Goal: Find specific page/section: Find specific page/section

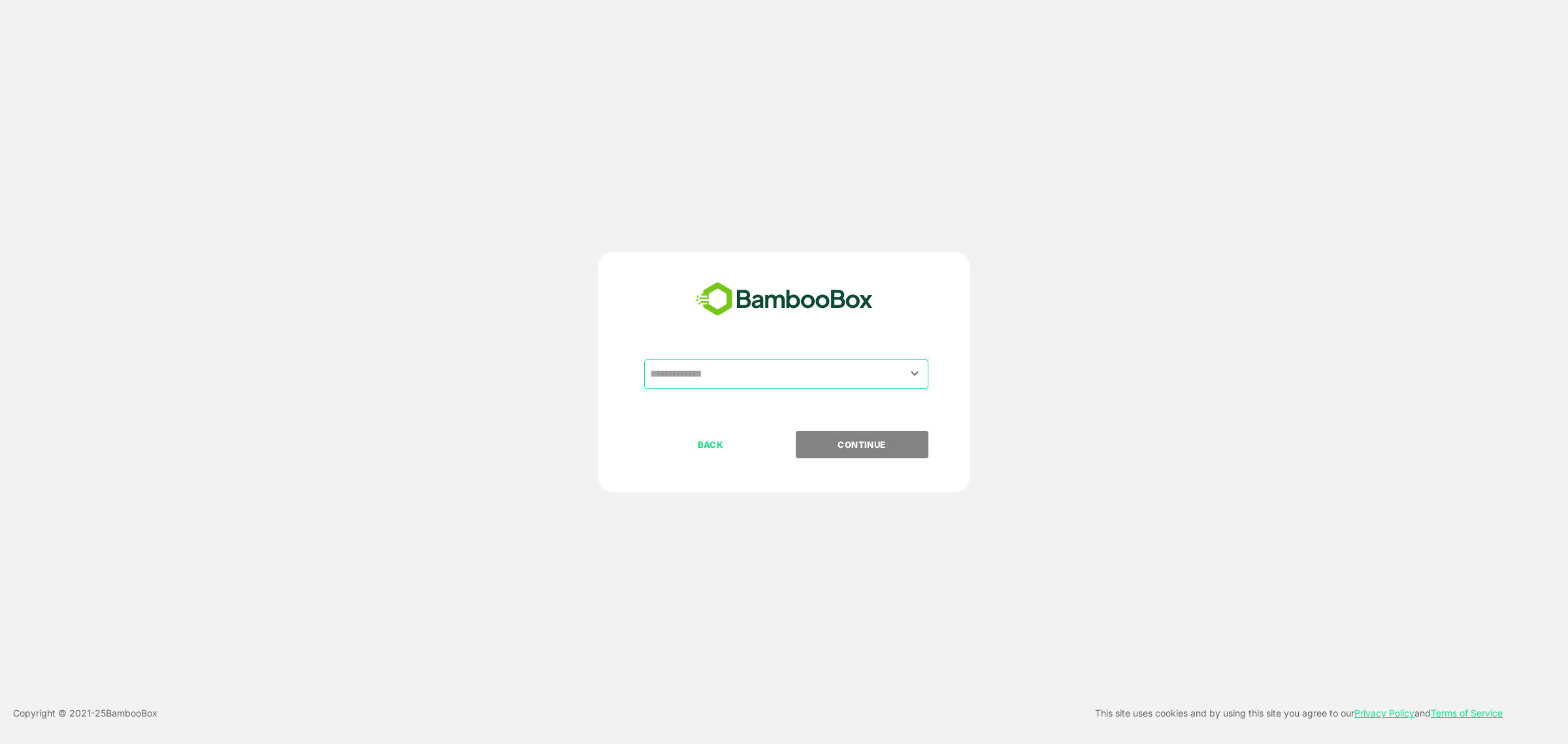
click at [742, 373] on input "text" at bounding box center [786, 373] width 279 height 25
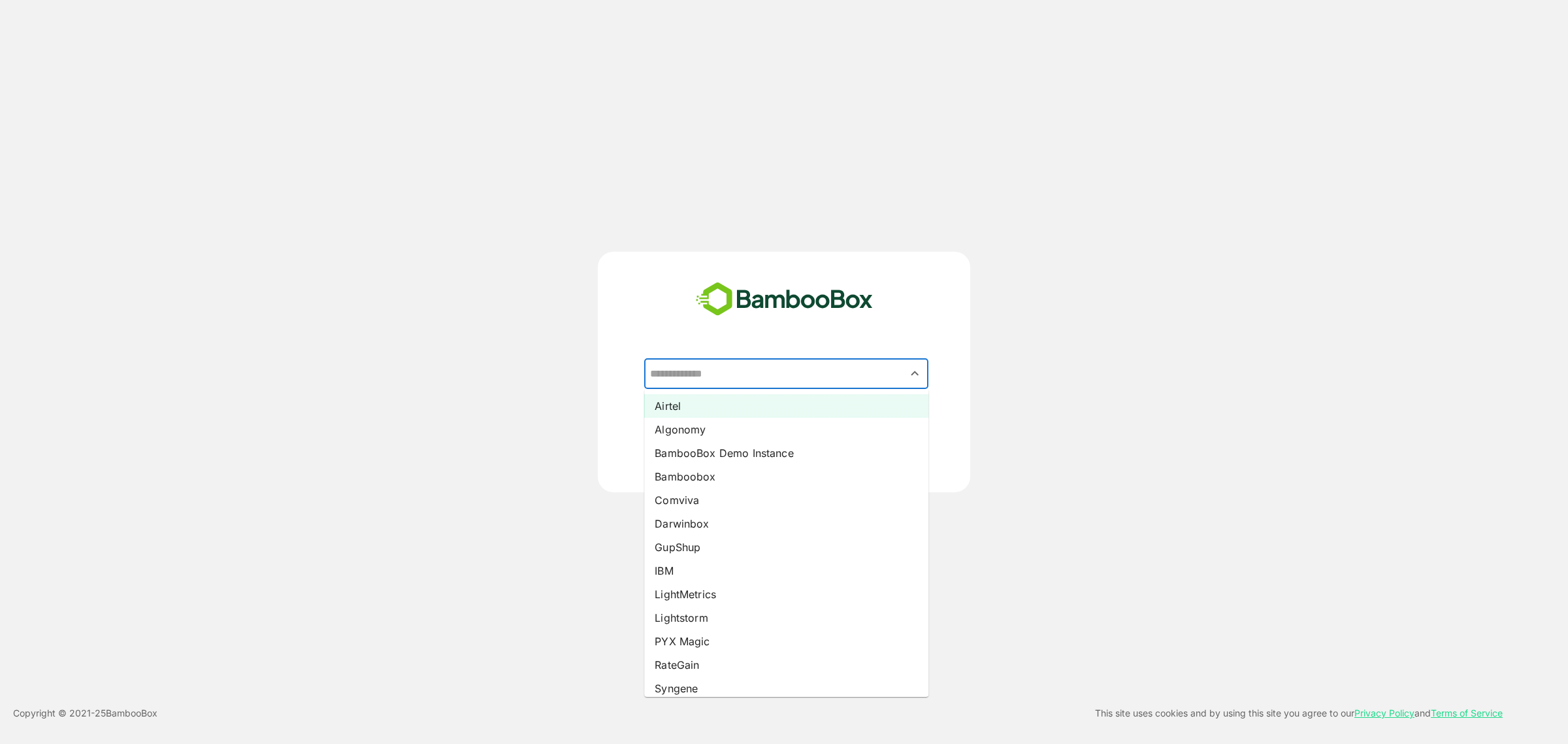
click at [722, 399] on li "Airtel" at bounding box center [786, 406] width 284 height 24
type input "******"
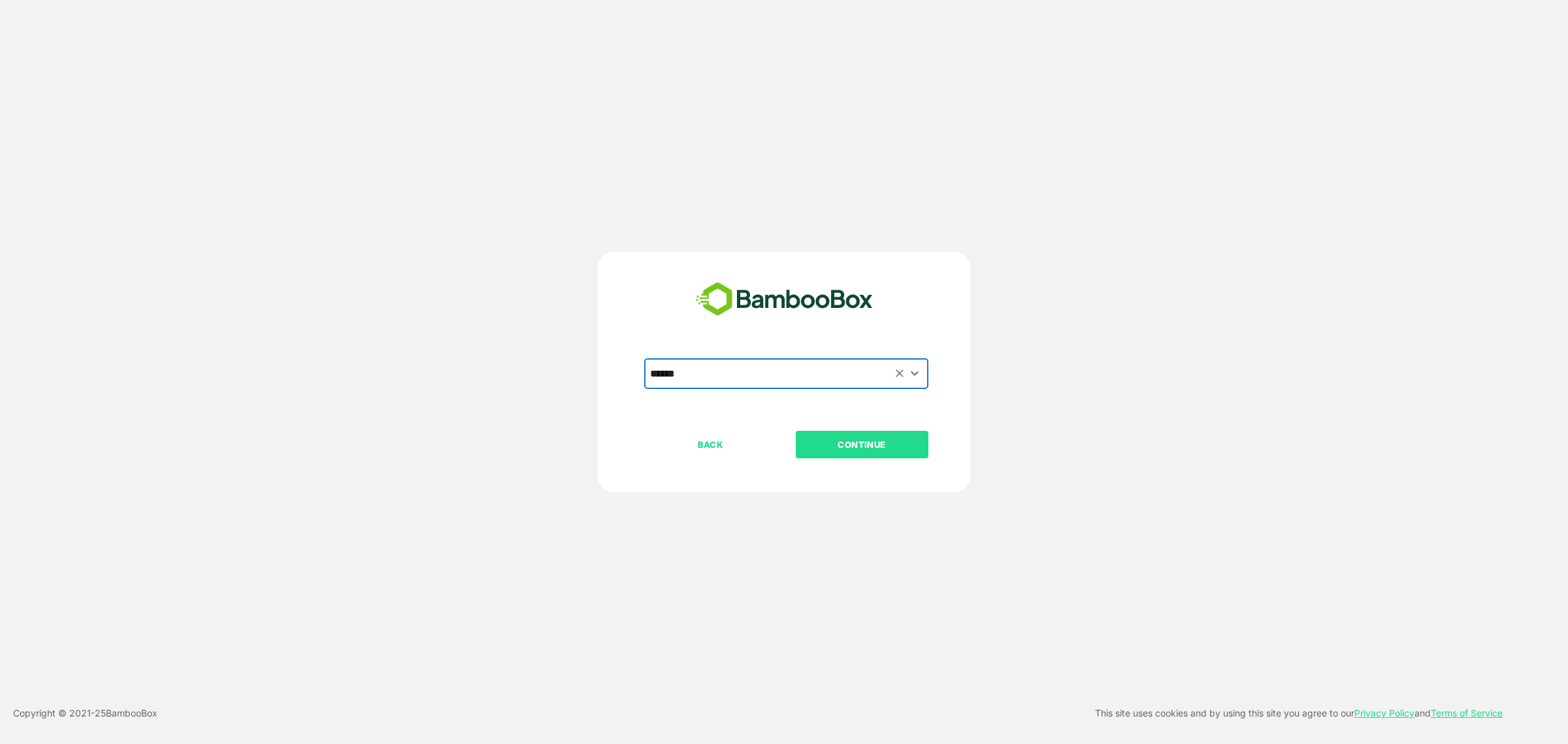
click at [840, 449] on p "CONTINUE" at bounding box center [861, 444] width 131 height 14
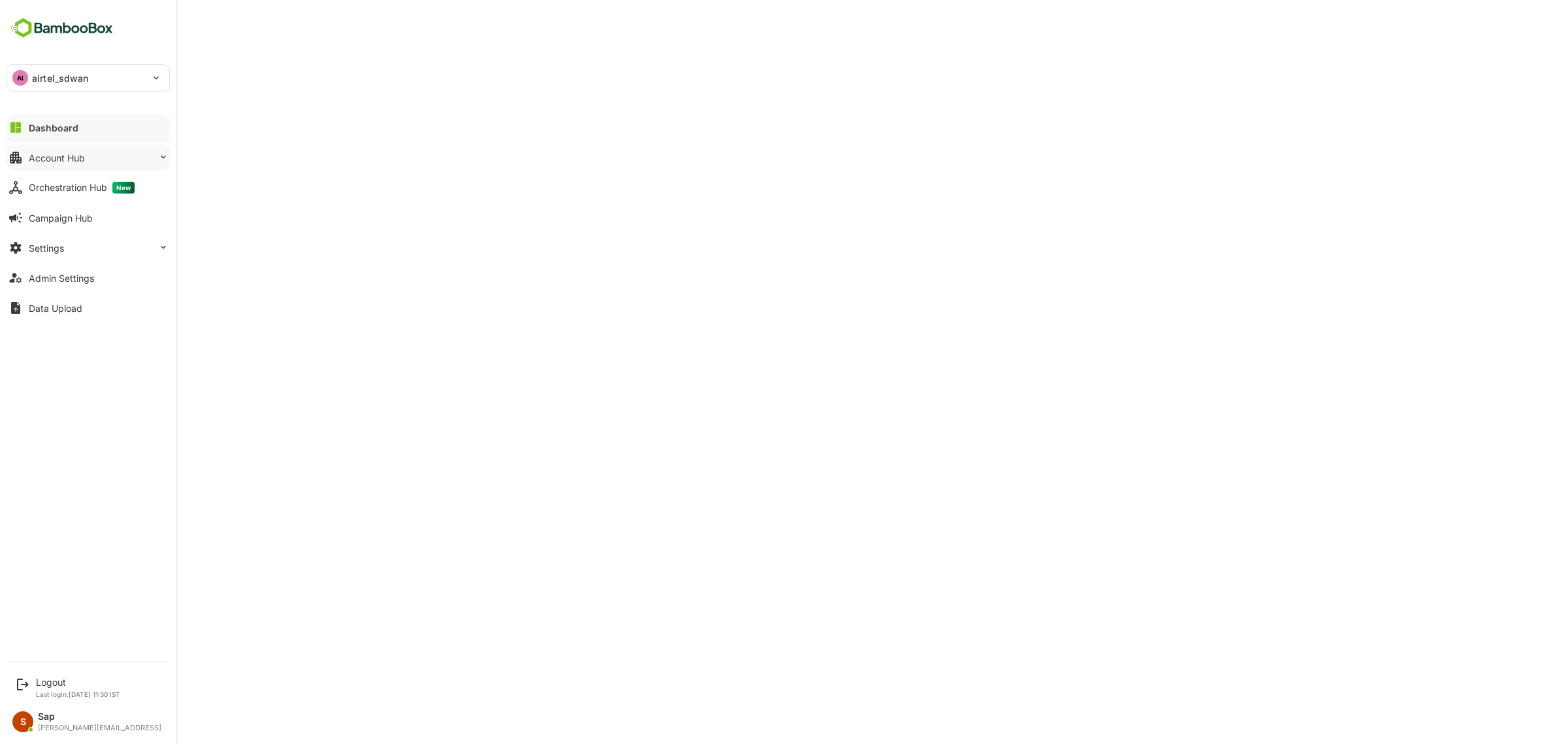
click at [56, 161] on div "Account Hub" at bounding box center [57, 157] width 56 height 11
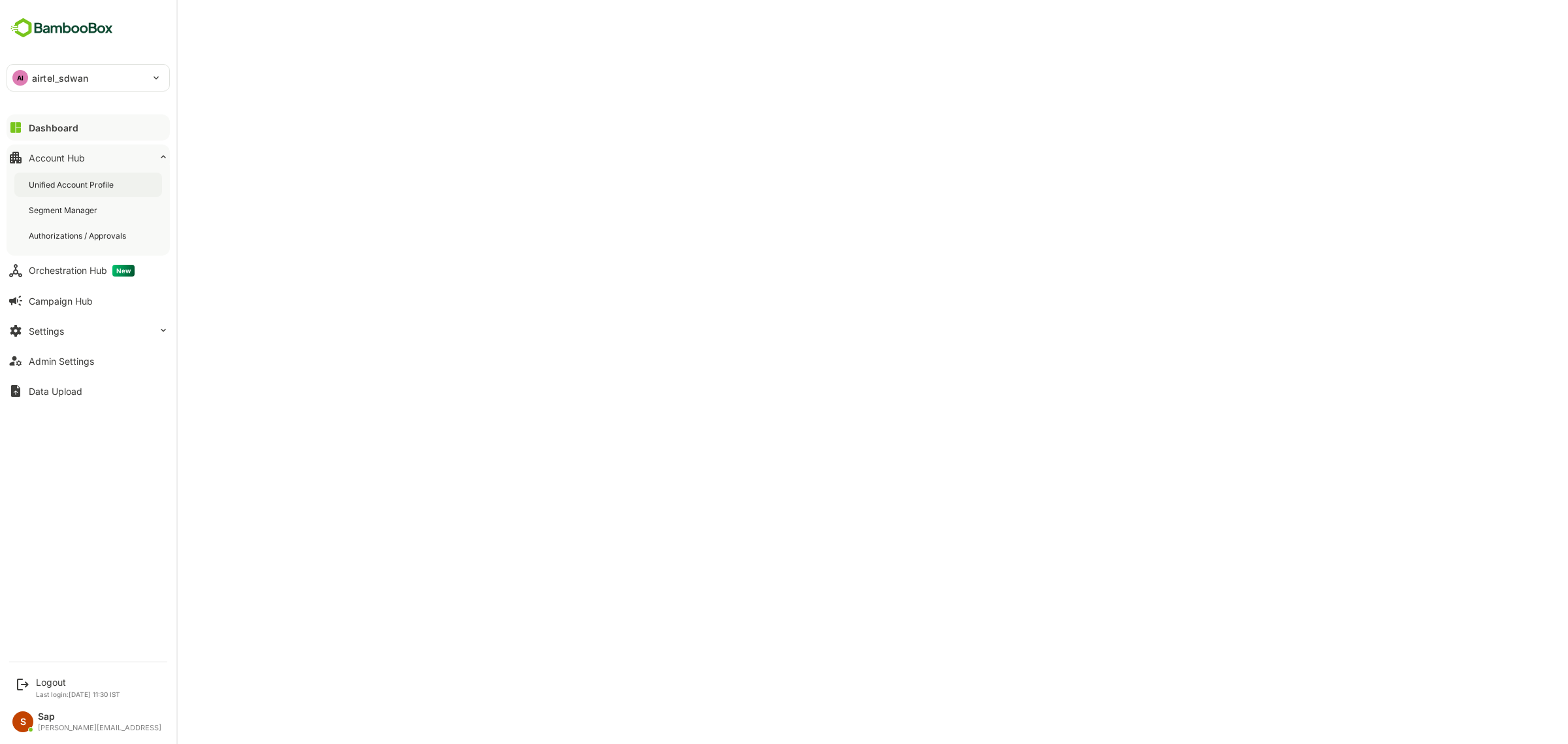
click at [61, 183] on div "Unified Account Profile" at bounding box center [73, 184] width 88 height 11
click at [68, 183] on div "Unified Account Profile" at bounding box center [74, 184] width 90 height 11
